Goal: Download file/media

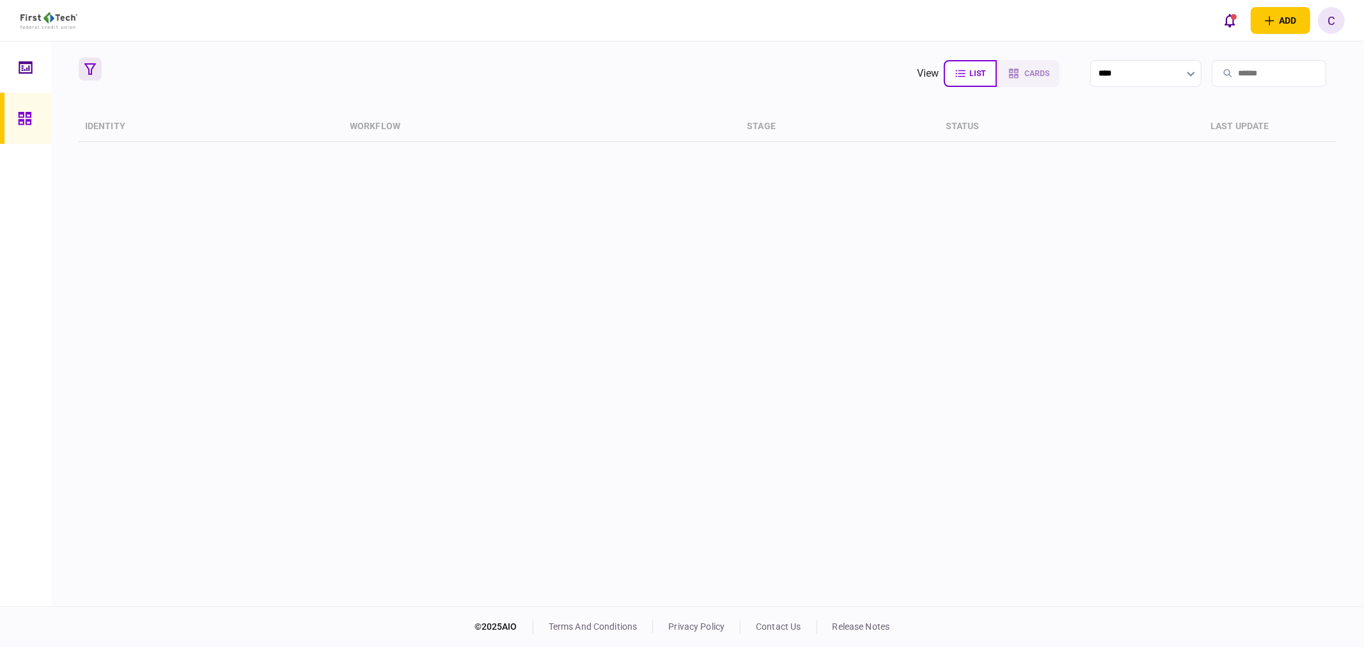
click at [88, 72] on icon "button" at bounding box center [90, 69] width 12 height 12
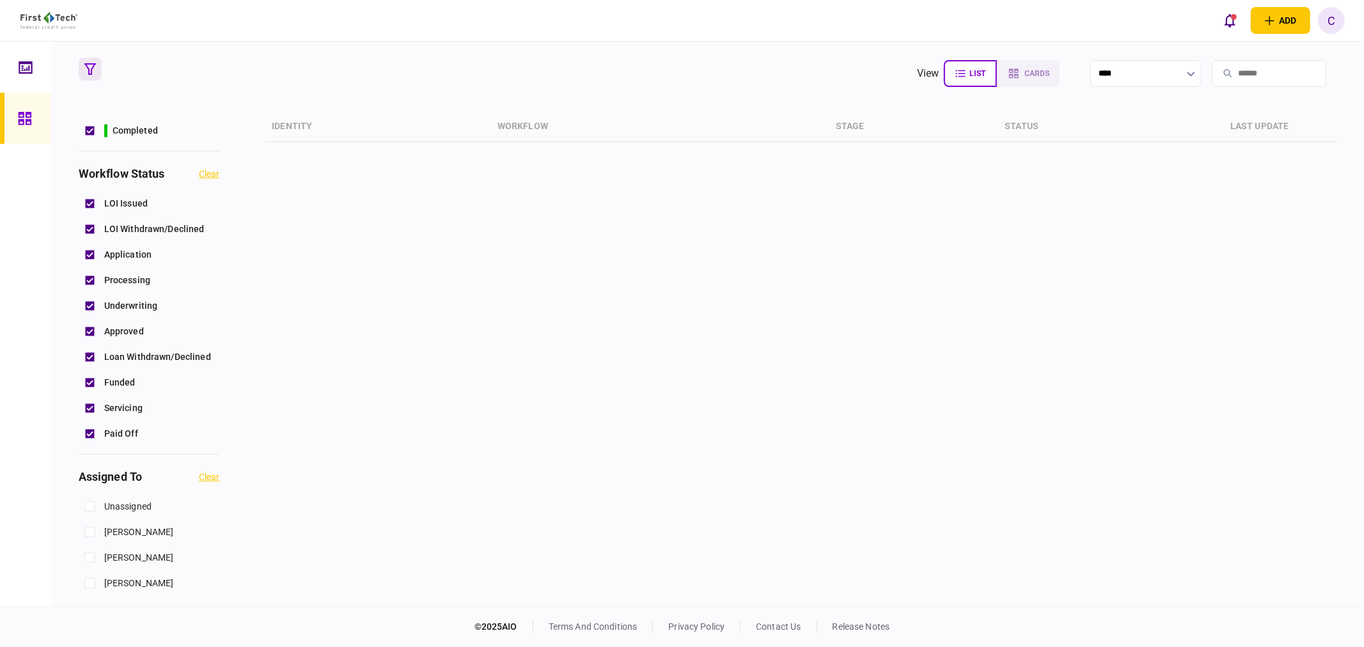
scroll to position [355, 0]
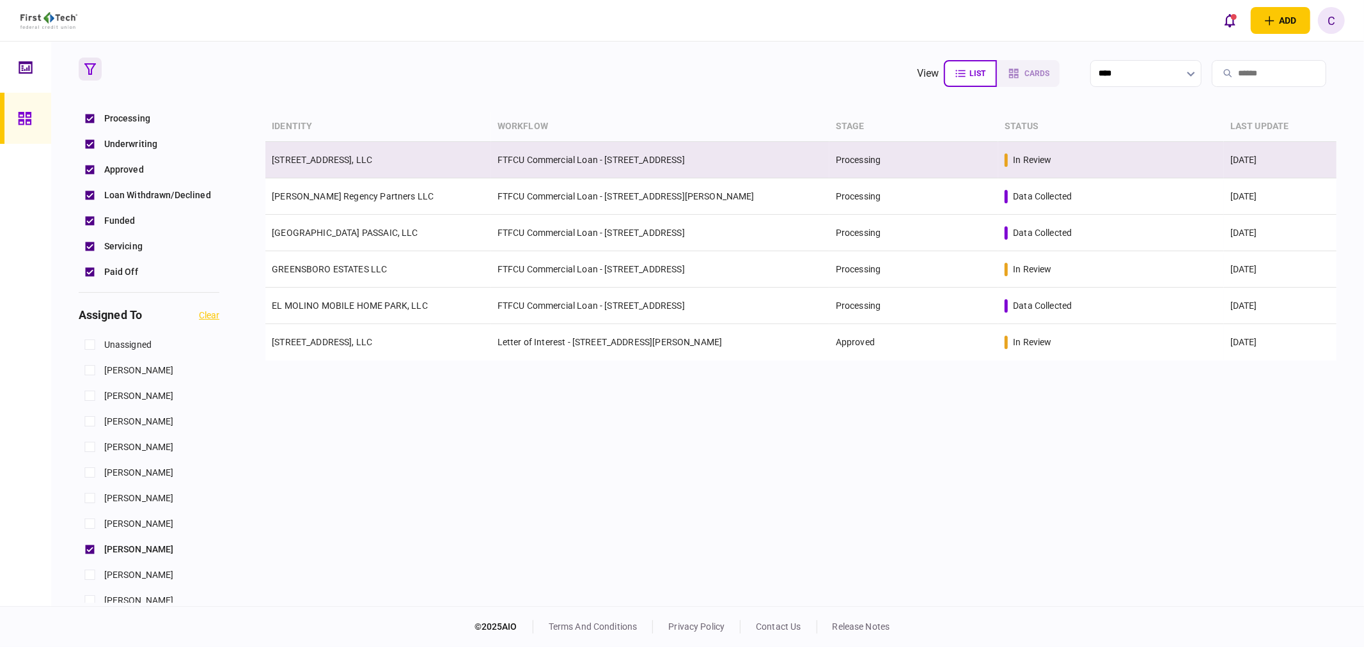
click at [341, 156] on link "[STREET_ADDRESS], LLC" at bounding box center [322, 160] width 100 height 10
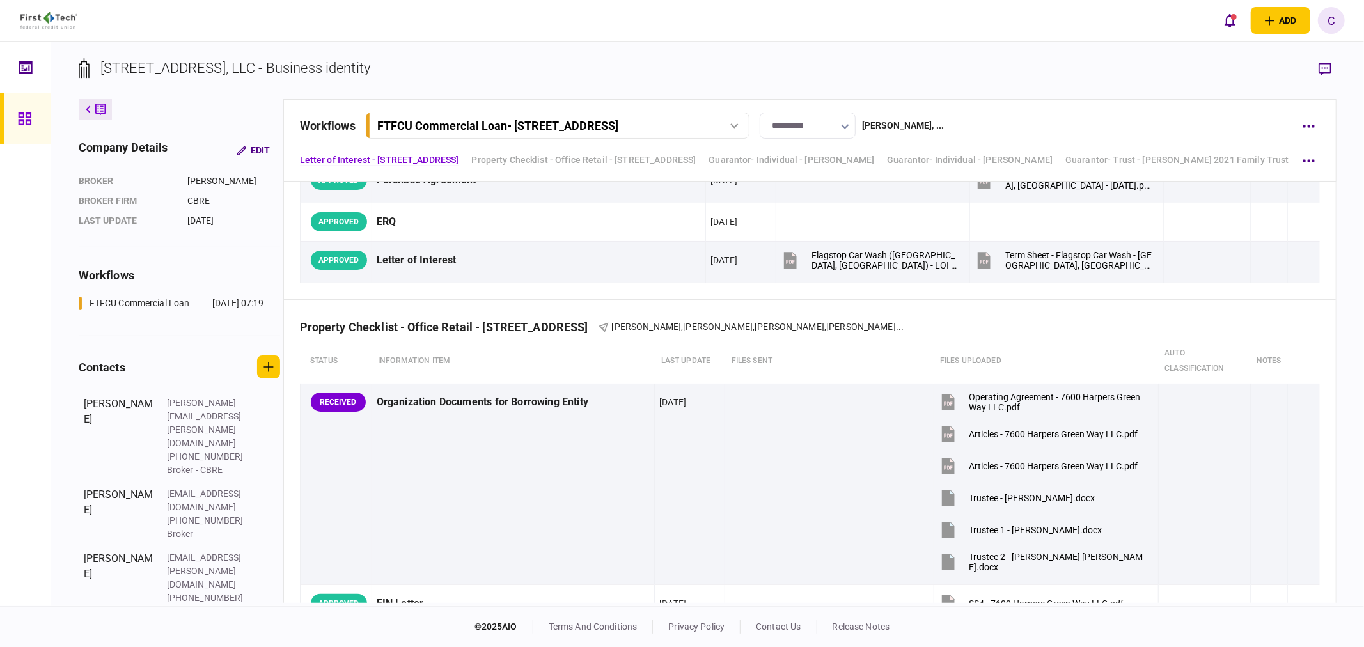
scroll to position [568, 0]
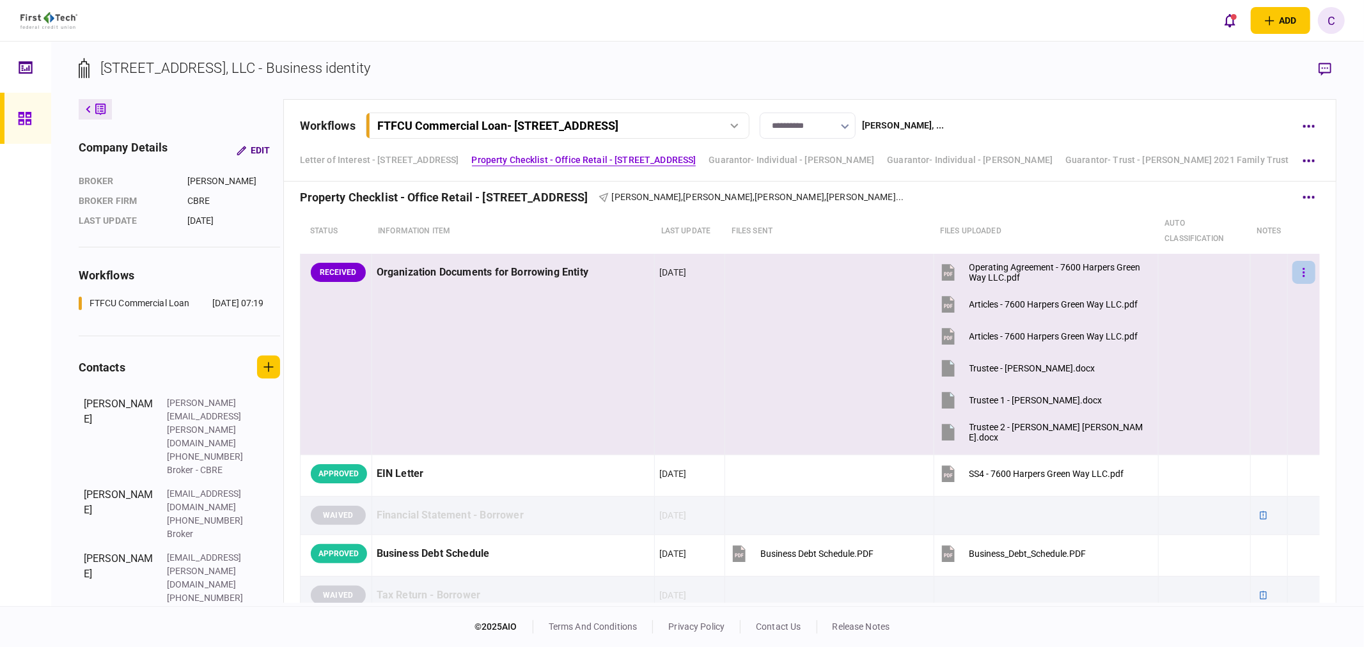
click at [1303, 267] on icon "button" at bounding box center [1304, 271] width 2 height 9
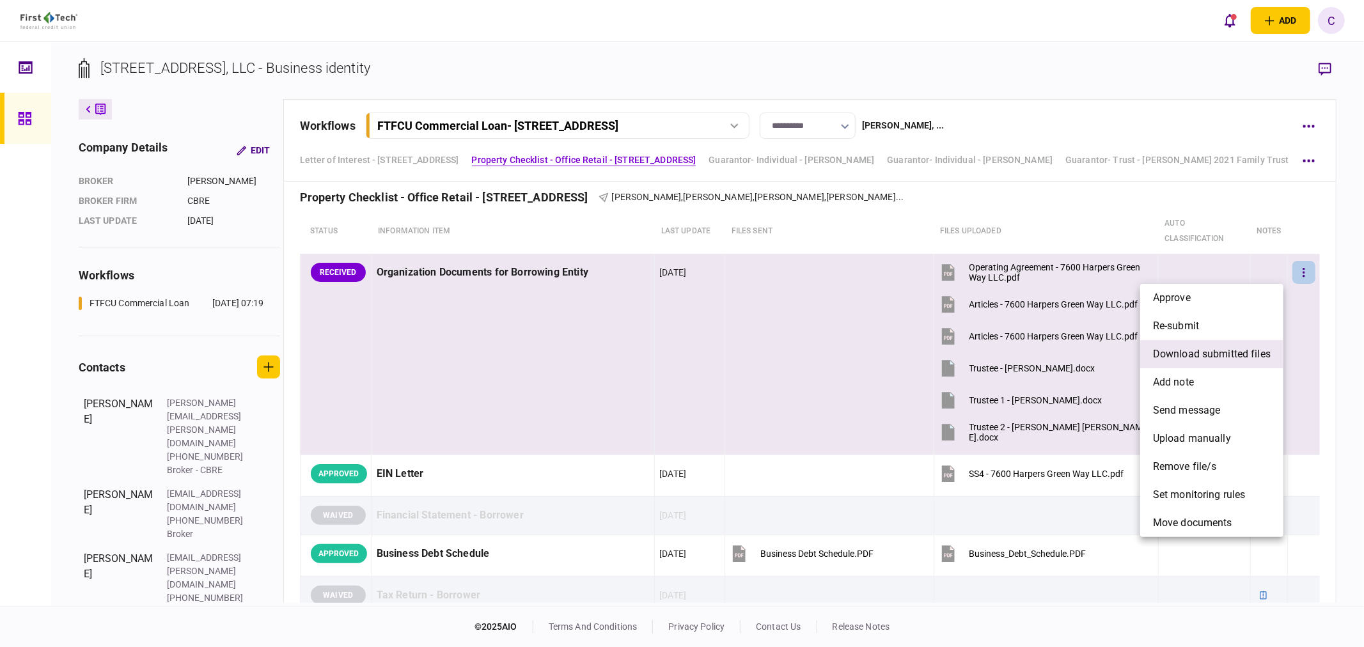
click at [1200, 359] on span "download submitted files" at bounding box center [1212, 354] width 118 height 15
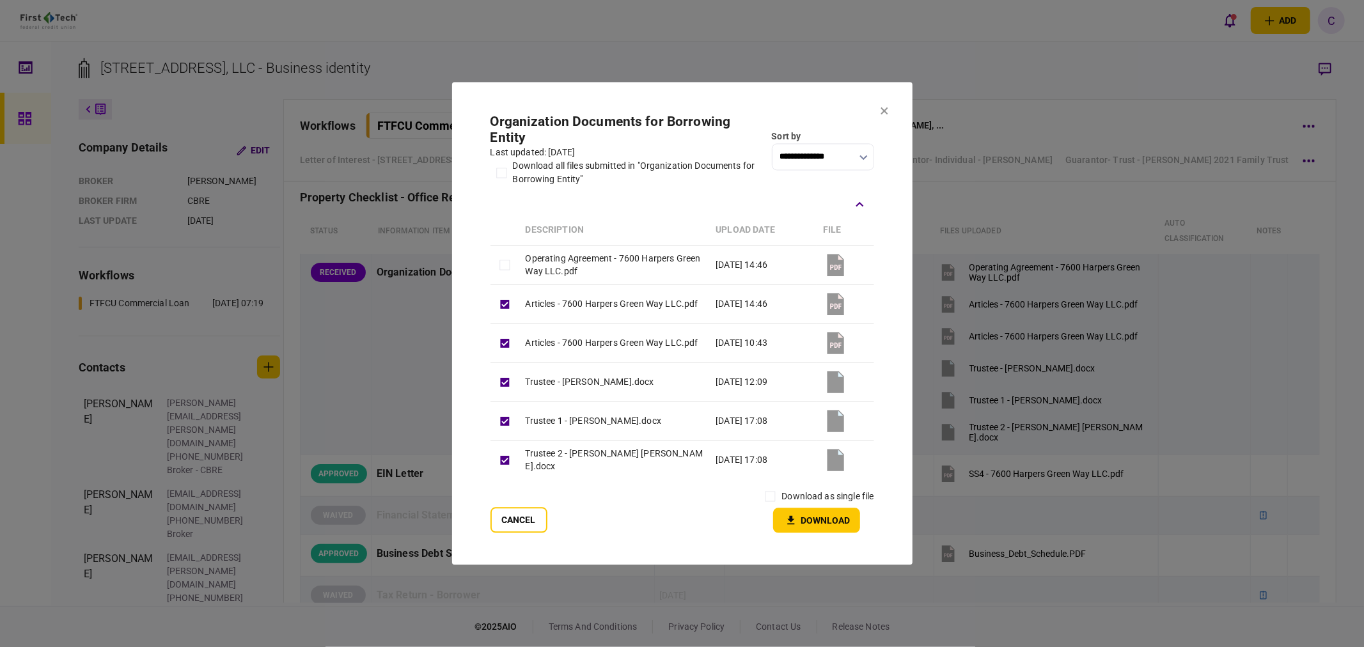
click at [501, 286] on td at bounding box center [504, 304] width 29 height 39
click at [818, 520] on button "Download" at bounding box center [816, 520] width 87 height 25
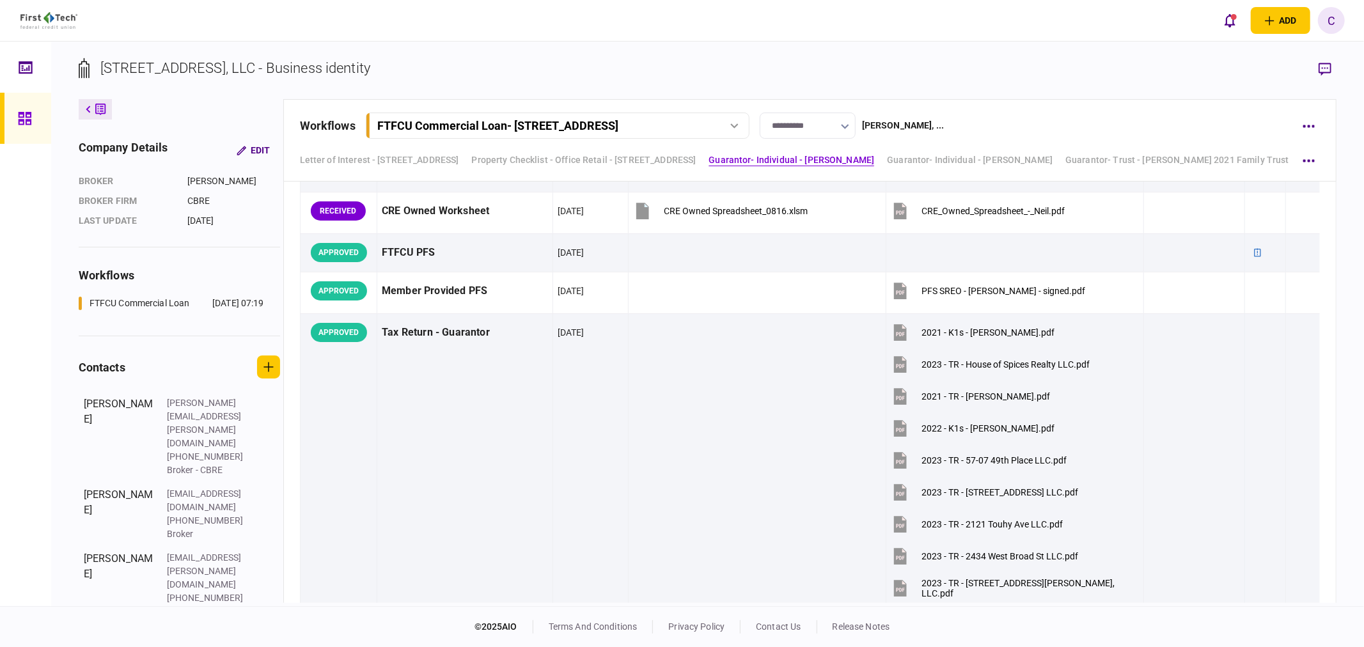
scroll to position [1492, 0]
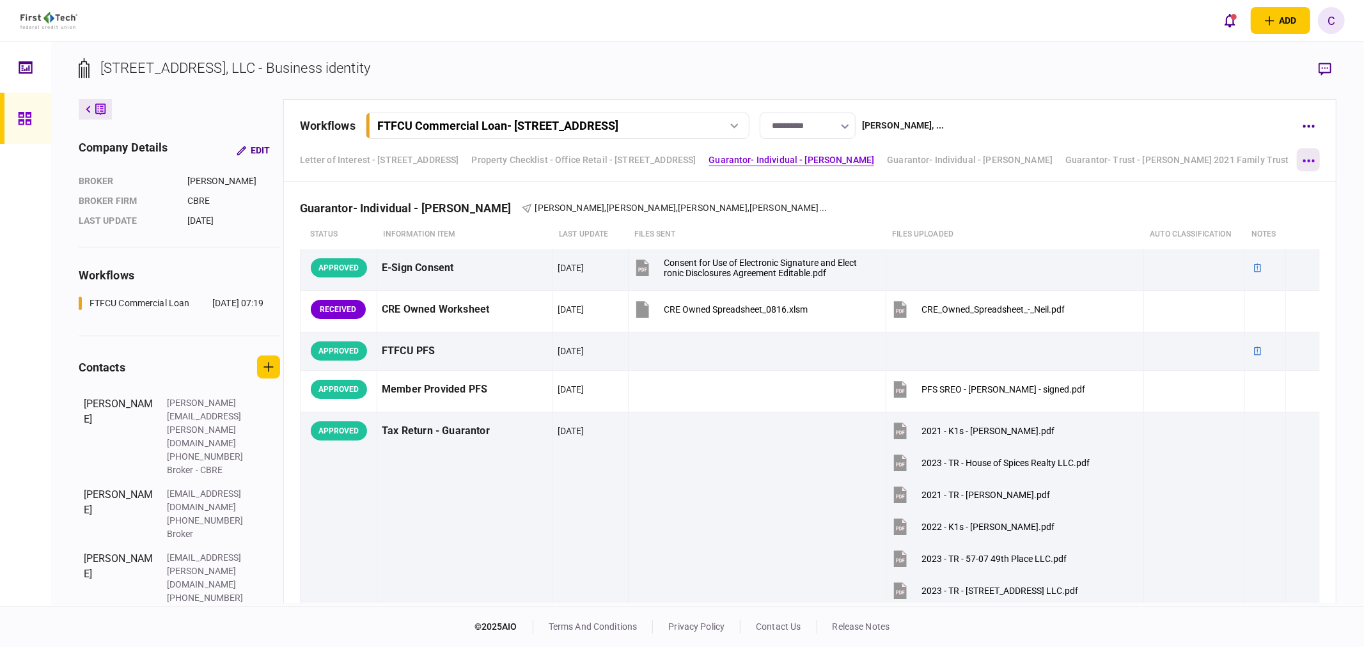
click at [1311, 157] on button "button" at bounding box center [1308, 159] width 23 height 23
click at [1189, 185] on span "Guarantor- Trust - [PERSON_NAME] Family Trust" at bounding box center [1187, 185] width 221 height 15
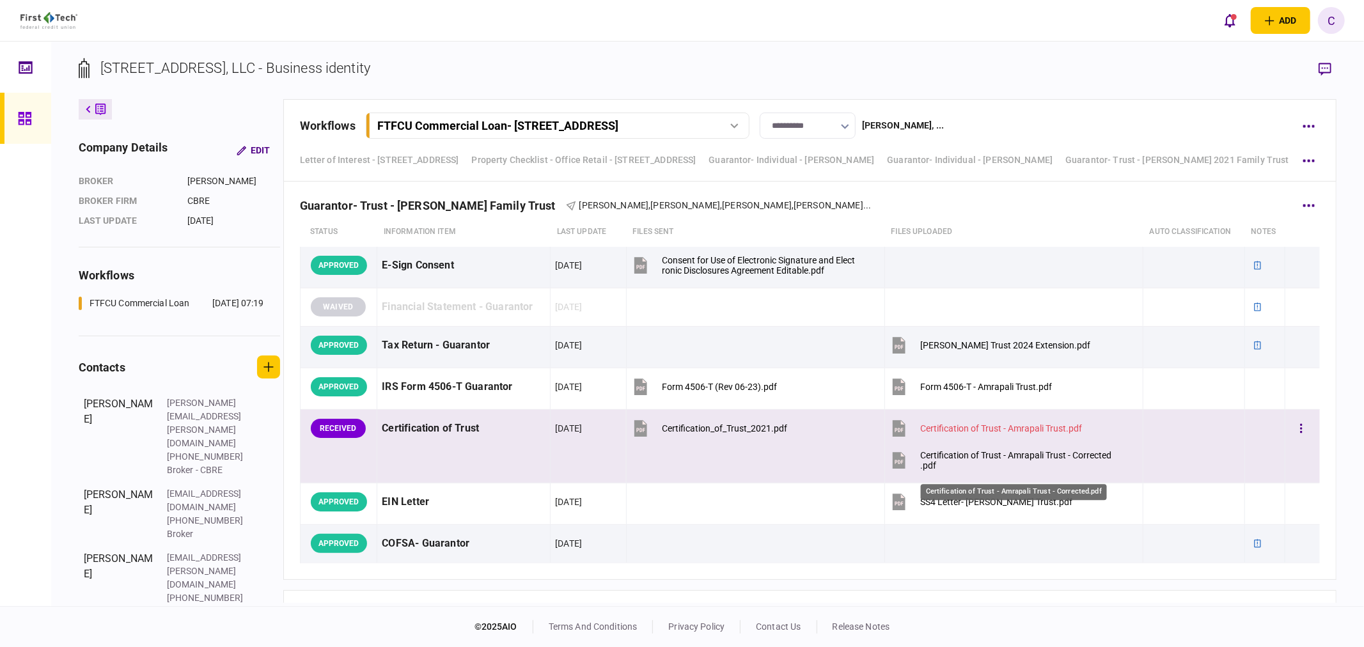
click at [974, 461] on div "Certification of Trust - Amrapali Trust - Corrected.pdf" at bounding box center [1016, 460] width 193 height 20
